Goal: Task Accomplishment & Management: Use online tool/utility

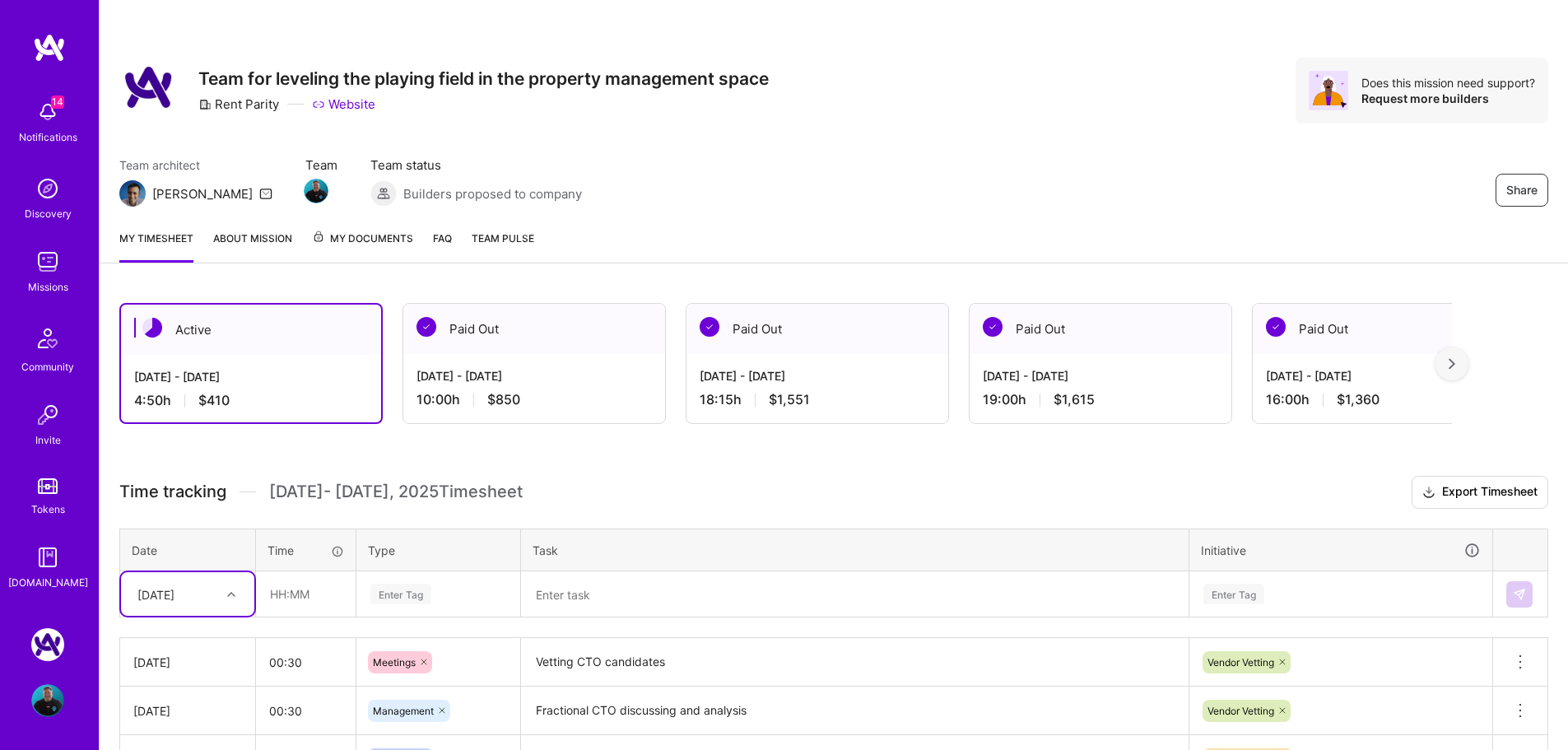
scroll to position [165, 0]
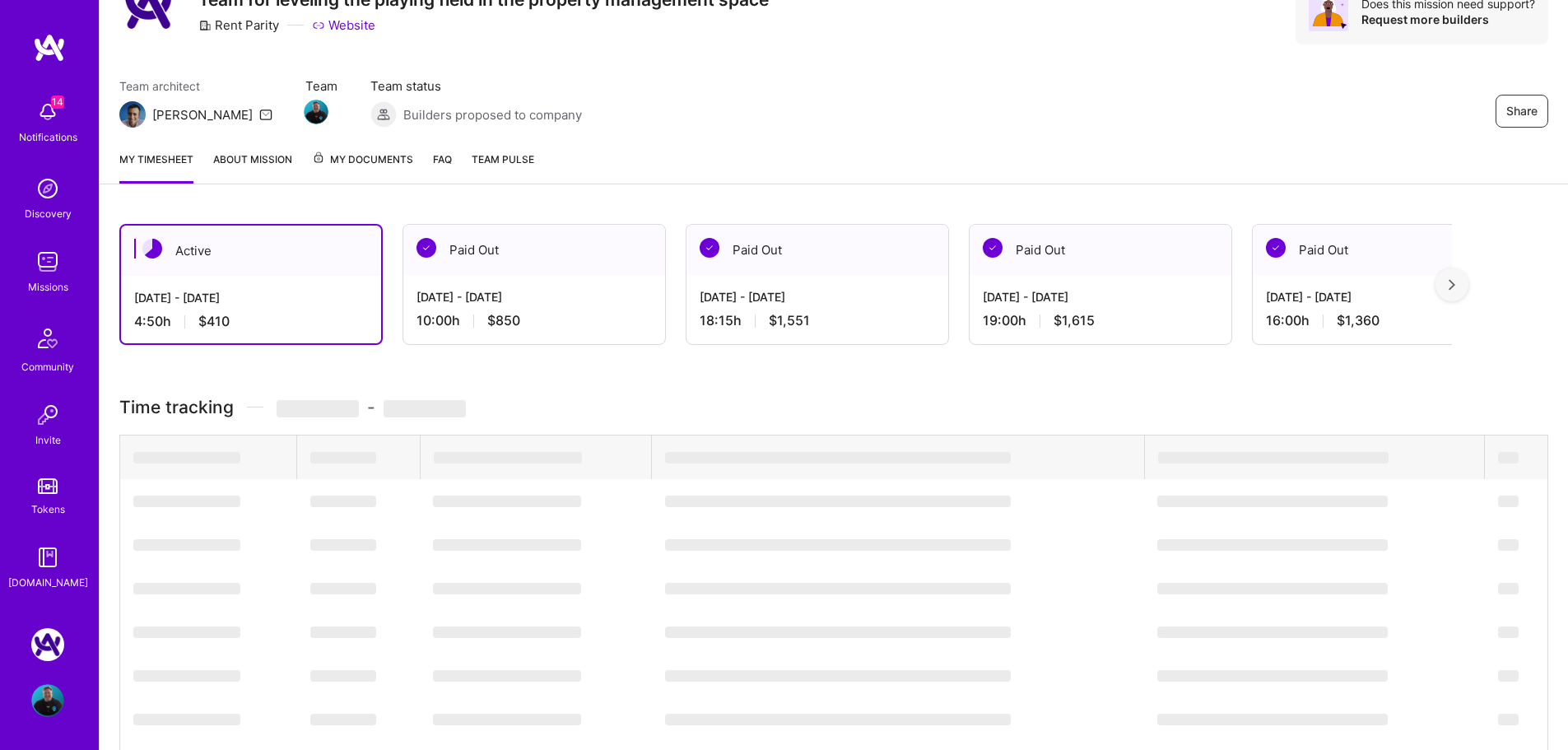
scroll to position [165, 0]
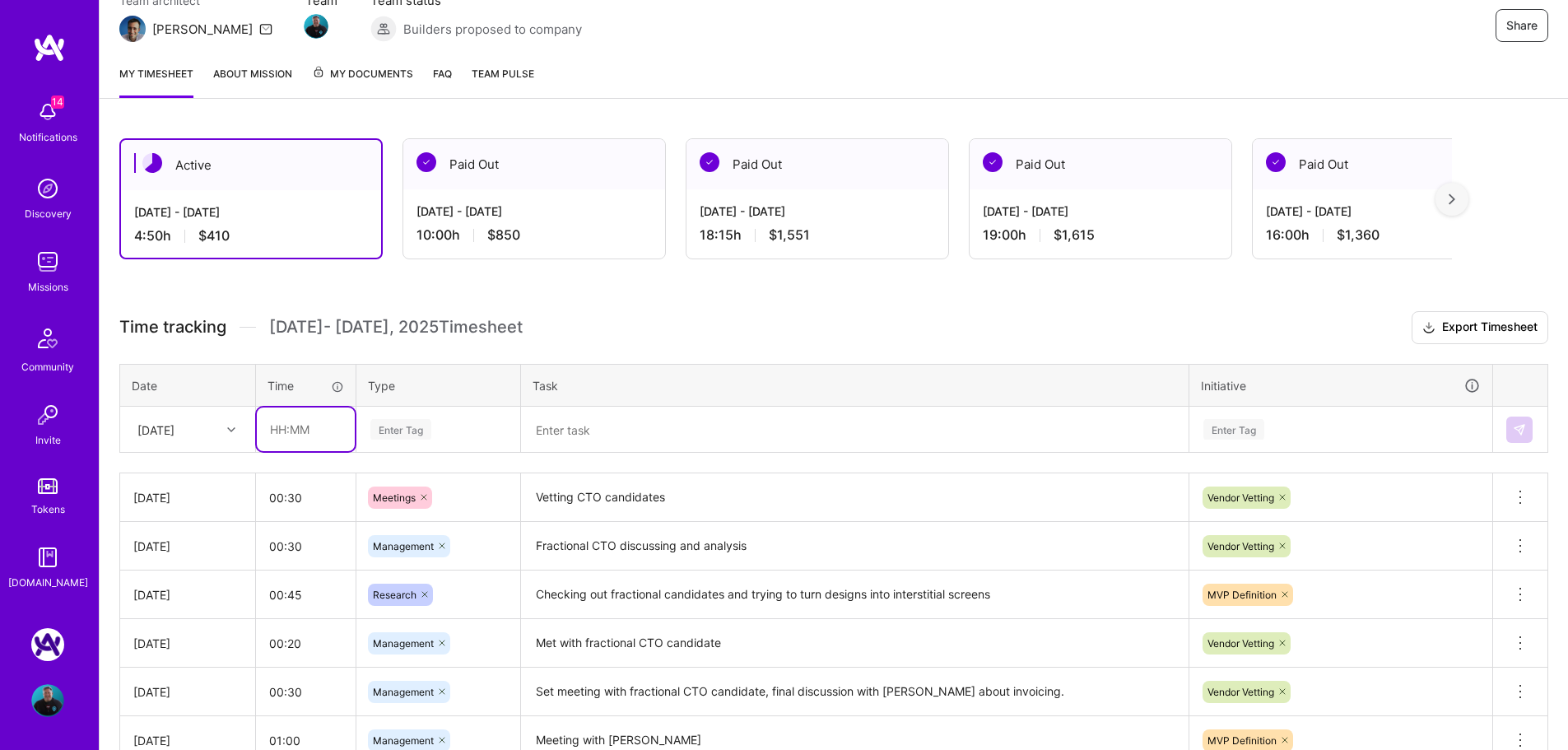
click at [320, 433] on input "text" at bounding box center [305, 429] width 98 height 43
type input "01:00"
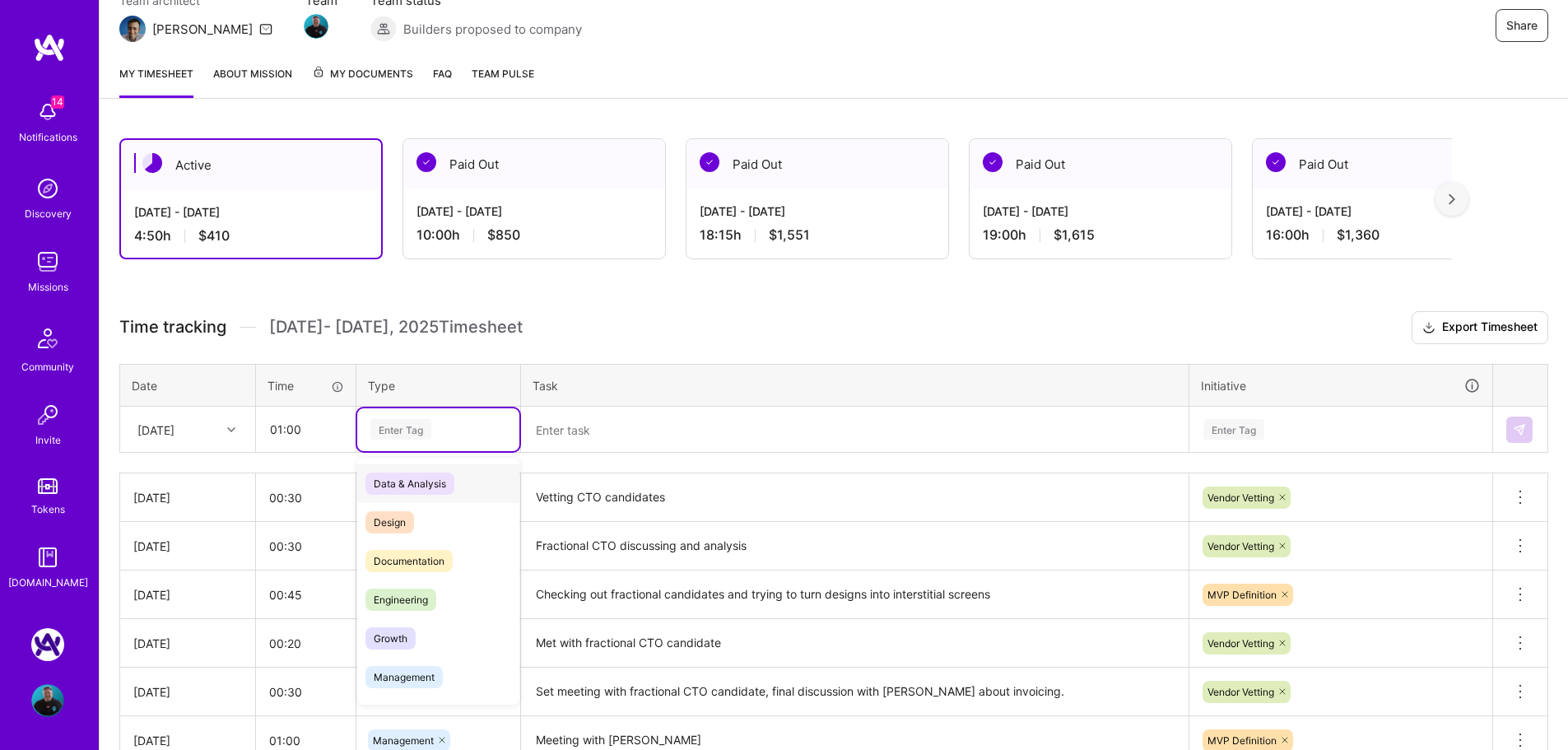
click at [406, 429] on div "Enter Tag" at bounding box center [401, 429] width 61 height 26
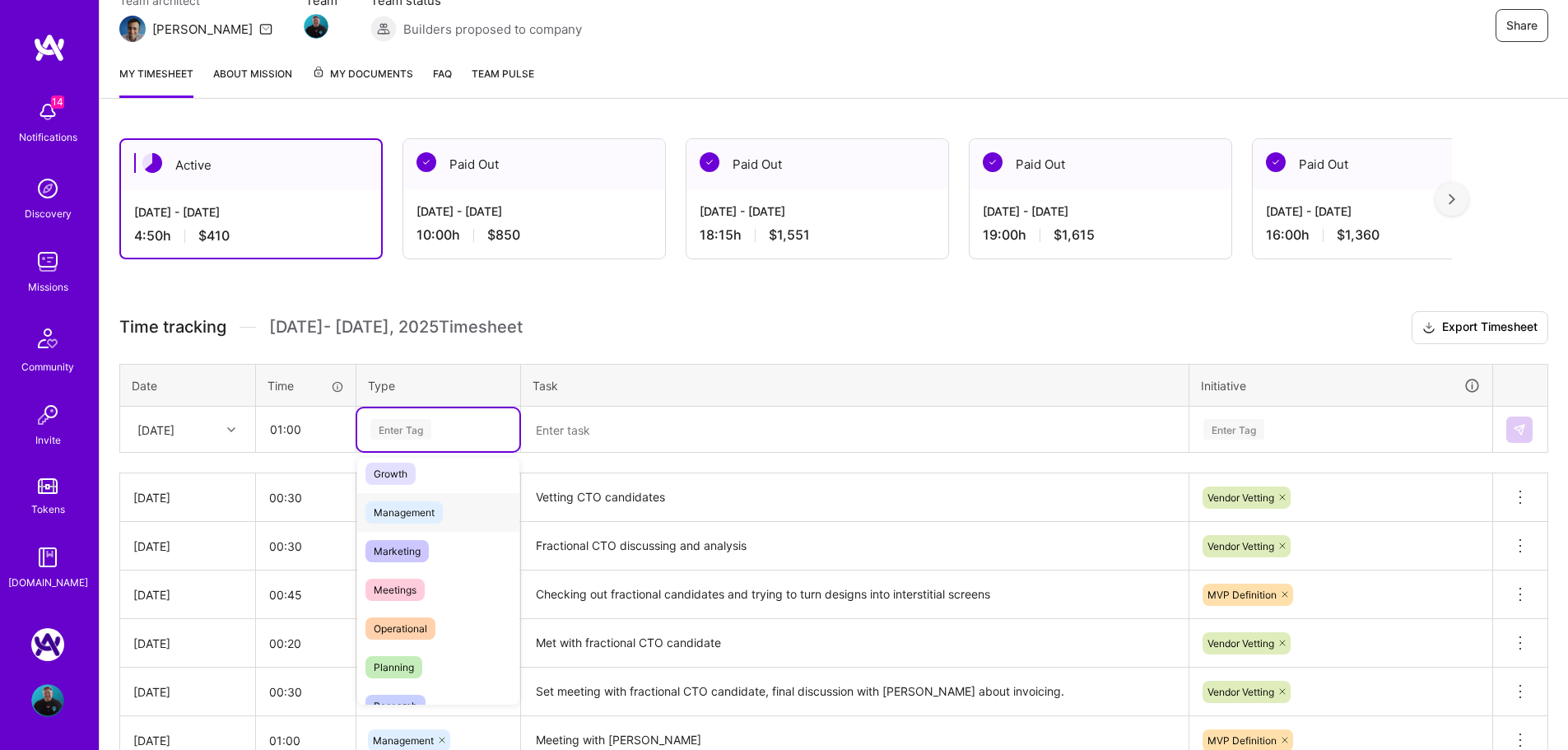
click at [425, 515] on span "Management" at bounding box center [404, 513] width 77 height 22
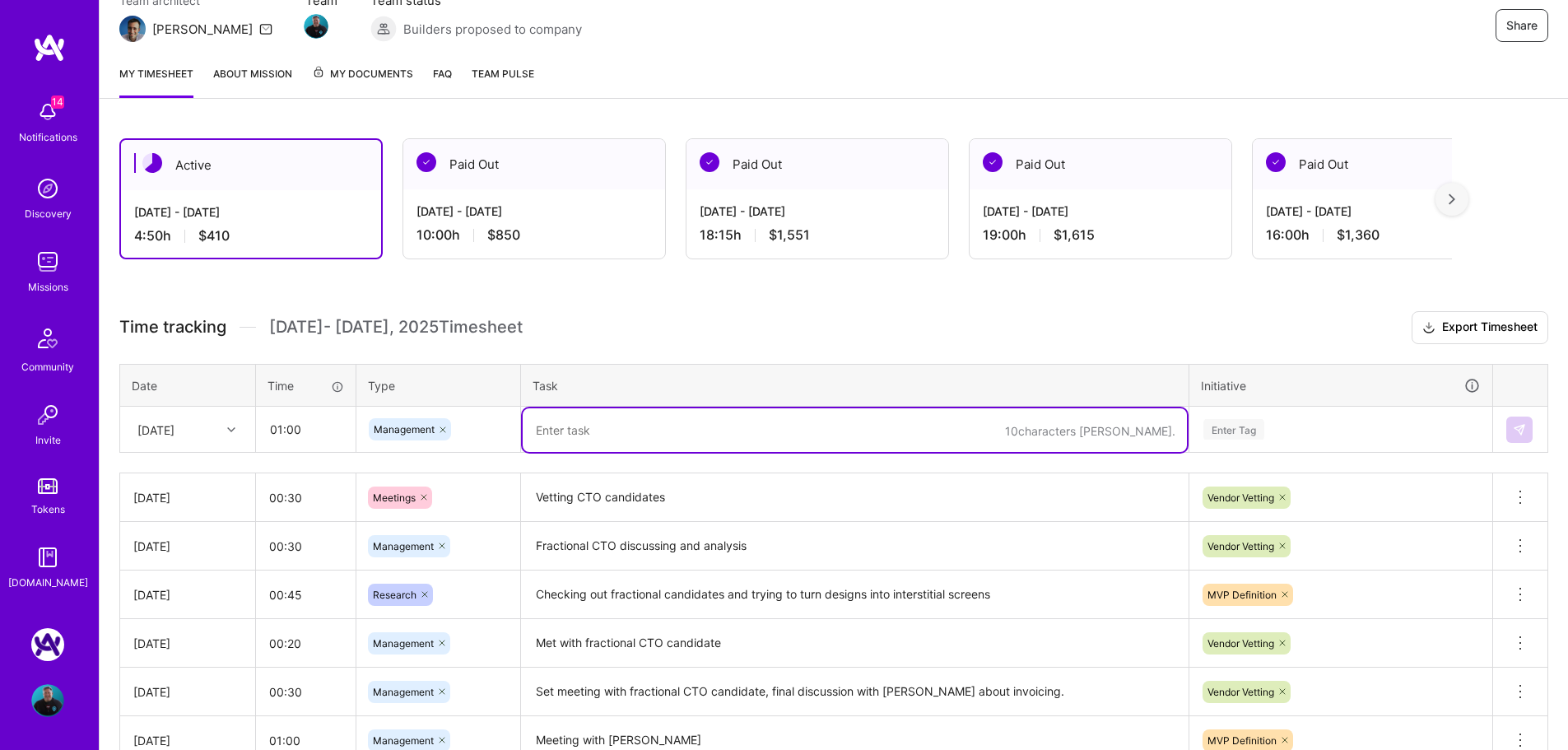
click at [571, 433] on textarea at bounding box center [855, 429] width 665 height 43
click at [439, 434] on icon at bounding box center [443, 430] width 10 height 10
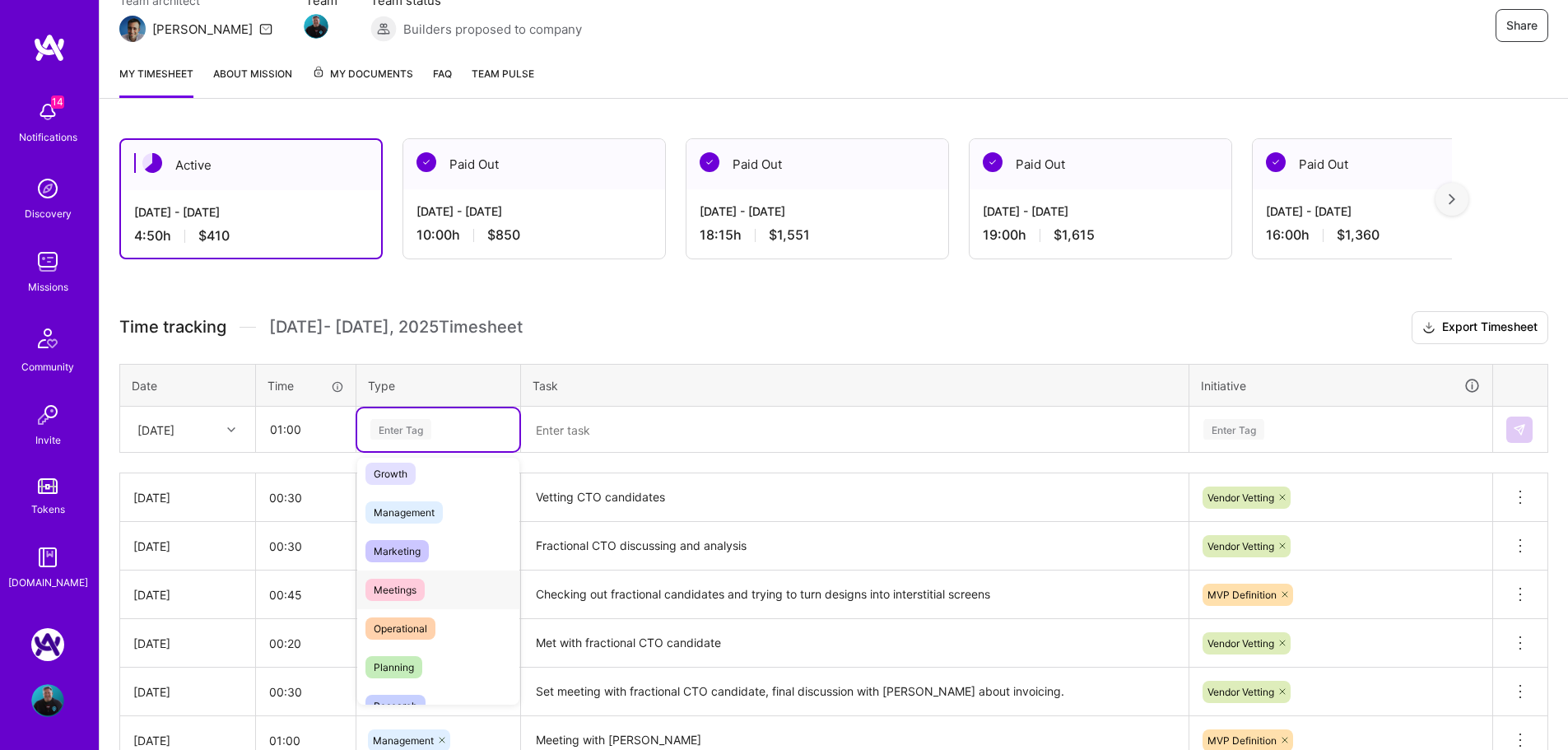
click at [400, 592] on span "Meetings" at bounding box center [395, 590] width 59 height 22
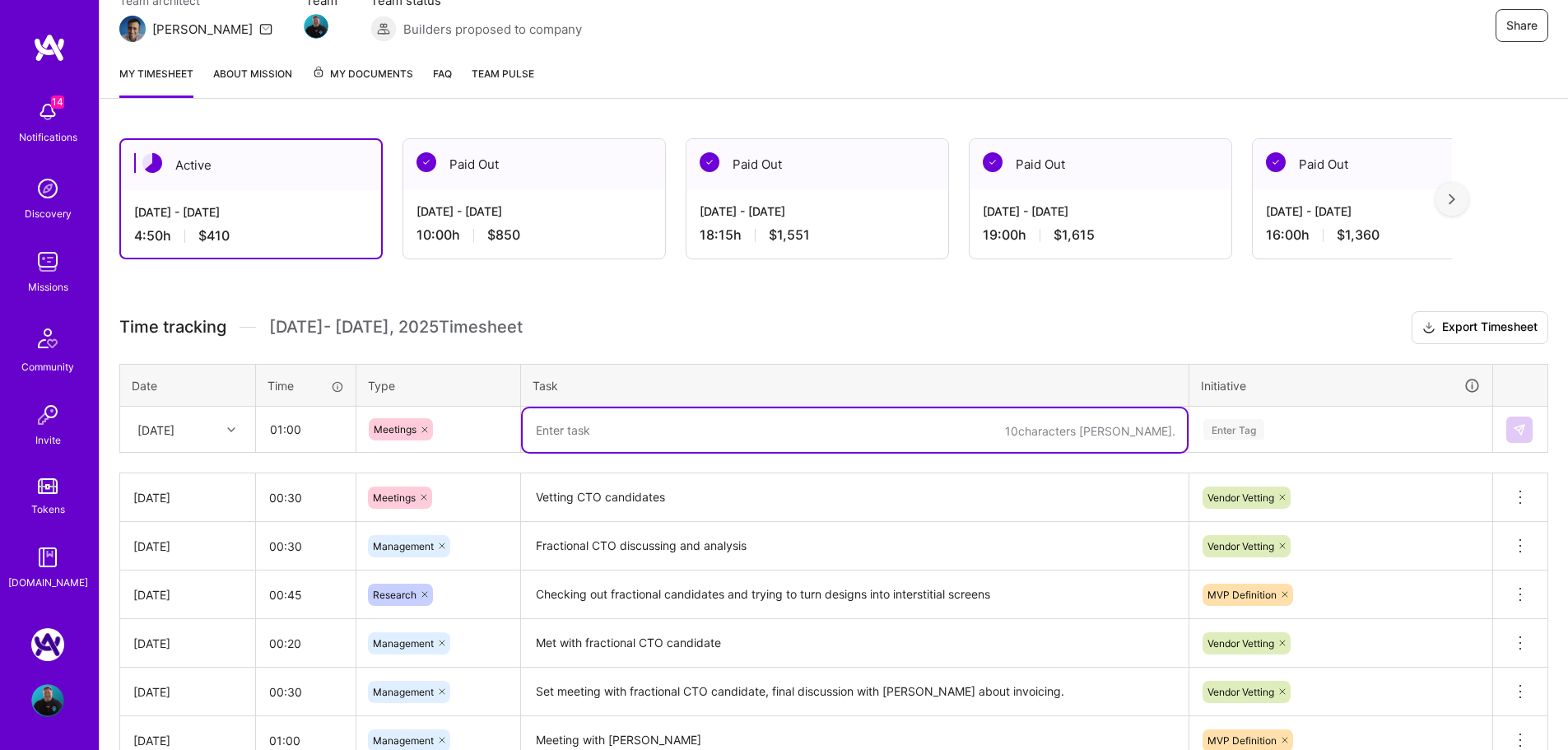
click at [658, 432] on textarea at bounding box center [855, 429] width 665 height 43
type textarea "Vetting CTO Candidates"
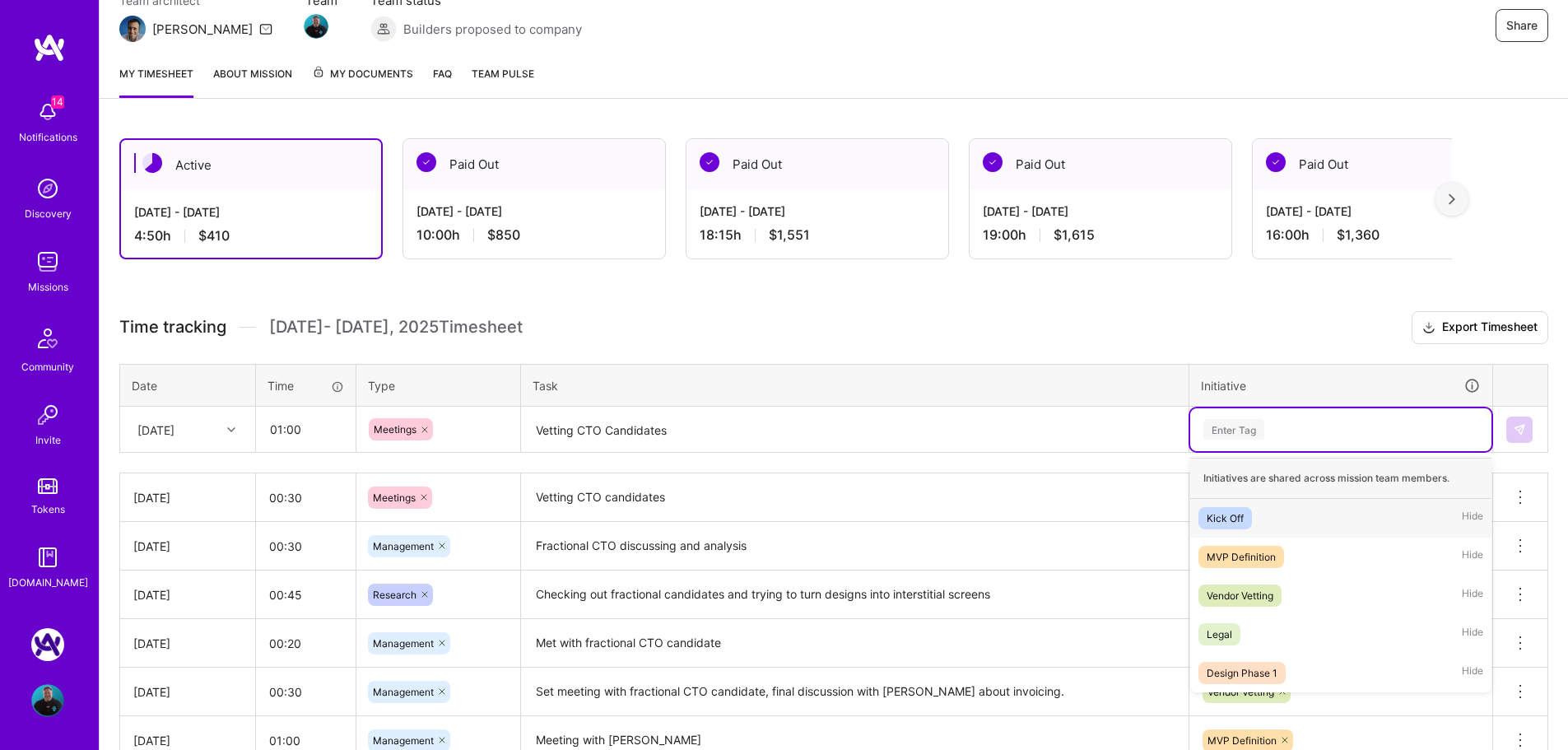
click at [1267, 435] on div "Enter Tag" at bounding box center [1340, 429] width 278 height 20
click at [1242, 595] on div "Vendor Vetting" at bounding box center [1240, 596] width 66 height 17
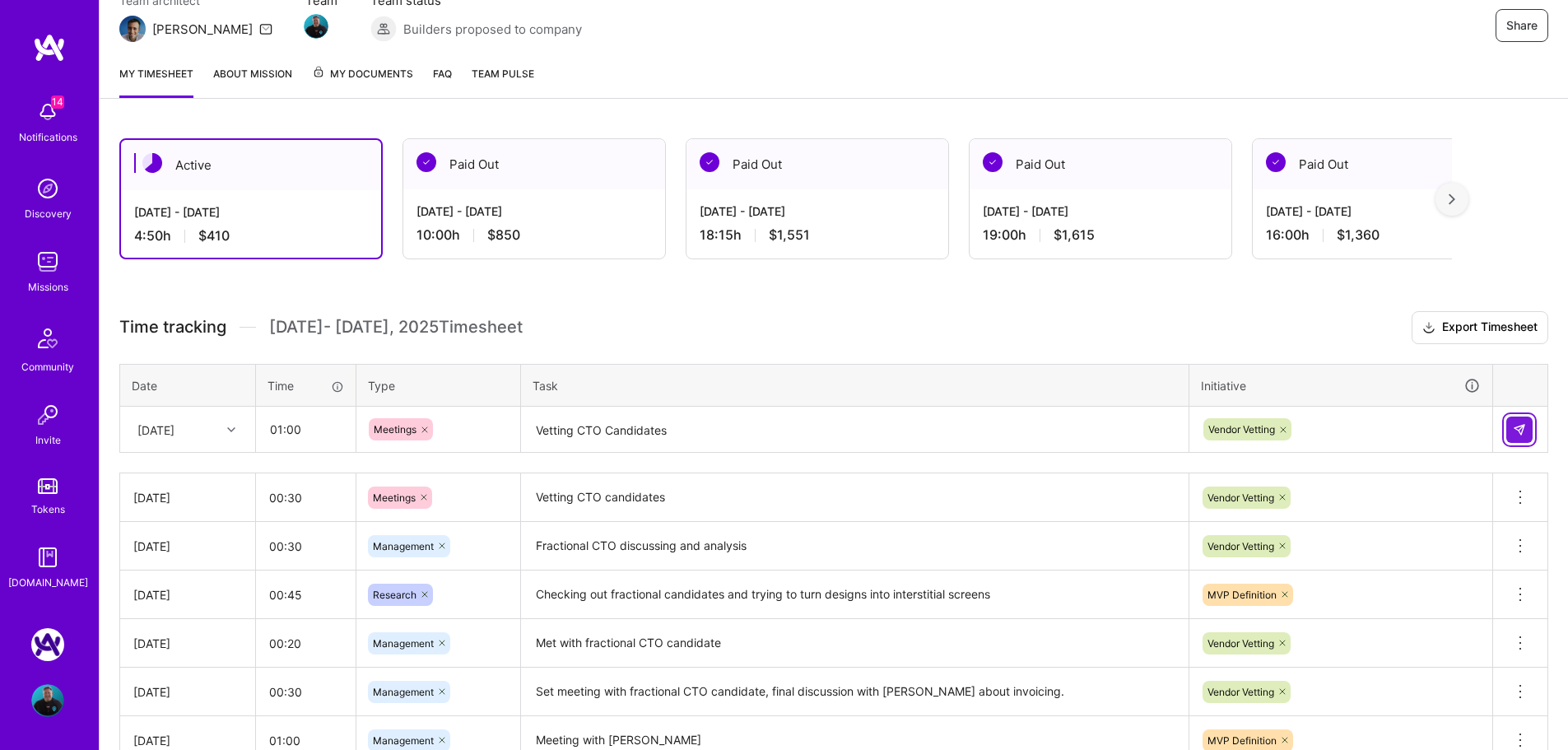
click at [1517, 426] on img at bounding box center [1519, 429] width 13 height 13
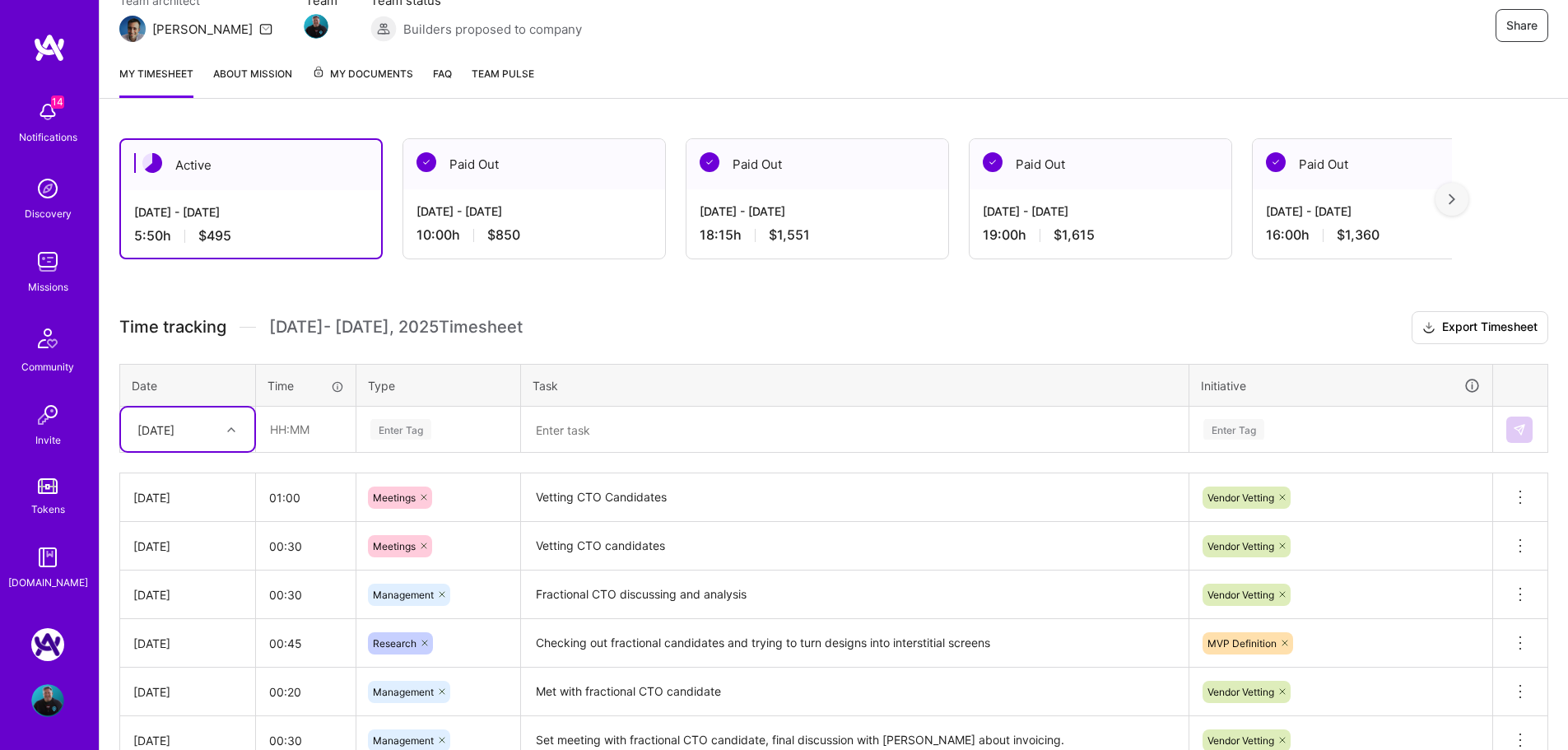
scroll to position [0, 0]
